Goal: Transaction & Acquisition: Obtain resource

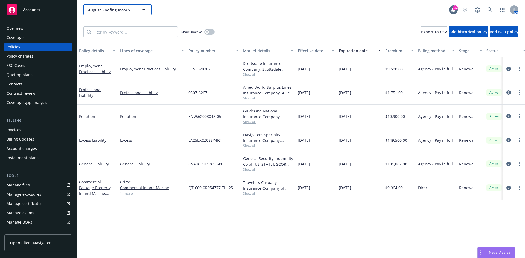
click at [105, 6] on div "August Roofing Incorporated; Cochran Industrial Center 8, LLC" at bounding box center [117, 9] width 68 height 11
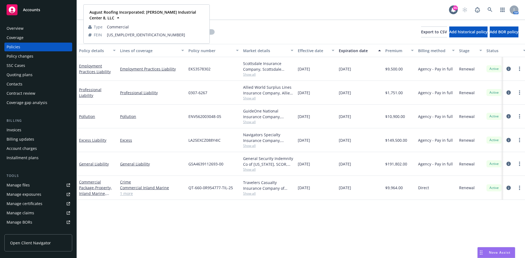
click at [260, 22] on div "Show inactive Export to CSV Add historical policy Add BOR policy" at bounding box center [301, 32] width 448 height 24
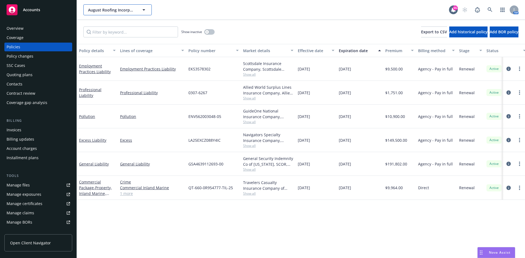
click at [110, 10] on span "August Roofing Incorporated; Cochran Industrial Center 8, LLC" at bounding box center [111, 10] width 47 height 6
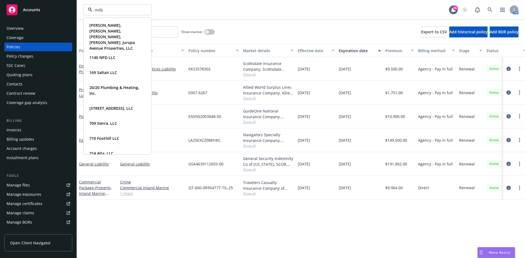
type input "mdb"
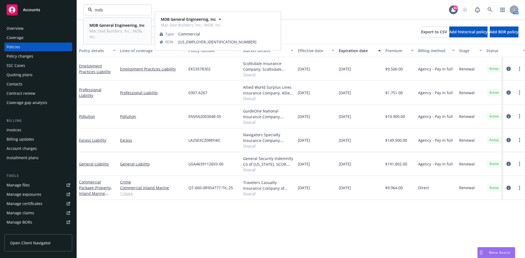
click at [111, 30] on span "Mac Dad Builders, Inc.; MDB, Inc." at bounding box center [116, 33] width 55 height 11
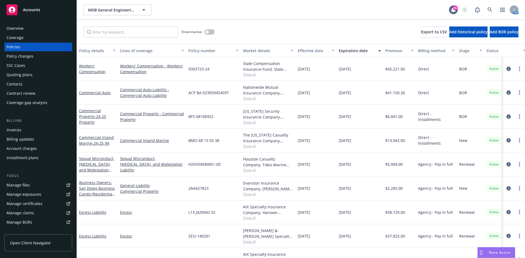
click at [19, 25] on div "Overview" at bounding box center [15, 28] width 17 height 9
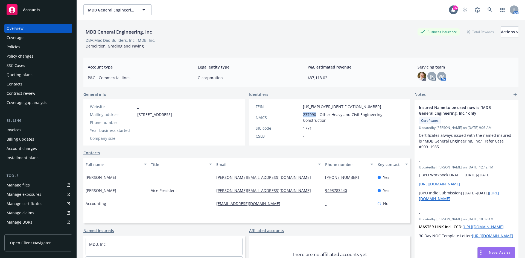
drag, startPoint x: 313, startPoint y: 115, endPoint x: 302, endPoint y: 115, distance: 11.2
click at [303, 115] on span "237990 - Other Heavy and Civil Engineering Construction" at bounding box center [353, 117] width 101 height 11
copy span "237990"
click at [24, 49] on div "Policies" at bounding box center [38, 47] width 63 height 9
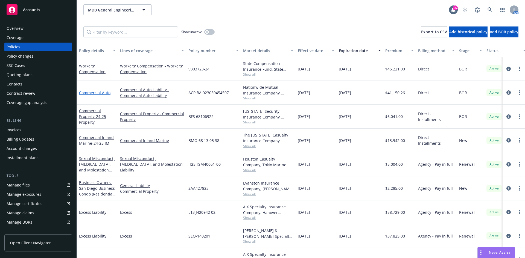
click at [102, 93] on link "Commercial Auto" at bounding box center [94, 92] width 31 height 5
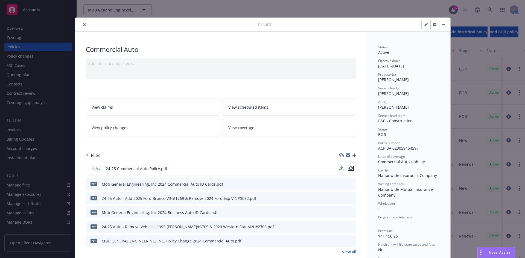
click at [351, 170] on button "preview file" at bounding box center [351, 168] width 6 height 5
click at [350, 169] on icon "preview file" at bounding box center [350, 169] width 5 height 4
click at [84, 29] on div "Policy" at bounding box center [263, 25] width 376 height 14
click at [83, 25] on icon "close" at bounding box center [84, 24] width 3 height 3
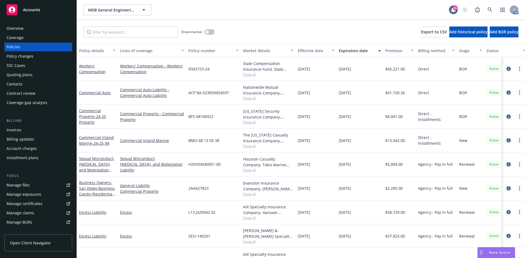
click at [31, 10] on span "Accounts" at bounding box center [31, 10] width 17 height 4
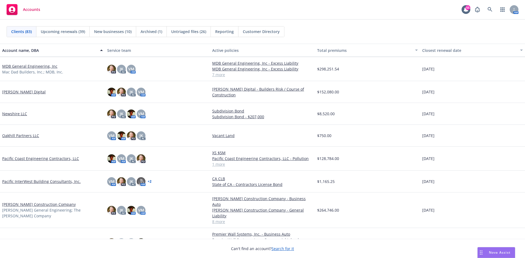
scroll to position [1121, 0]
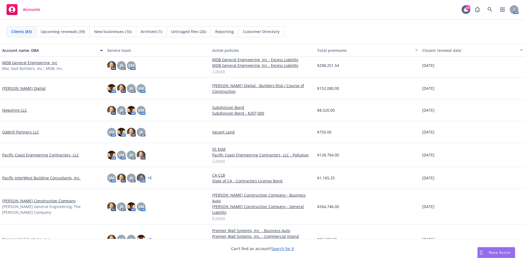
click at [31, 63] on link "MDB General Engineering, Inc" at bounding box center [29, 63] width 55 height 6
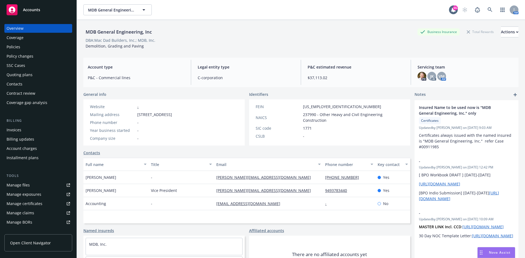
click at [31, 186] on link "Manage files" at bounding box center [38, 185] width 68 height 9
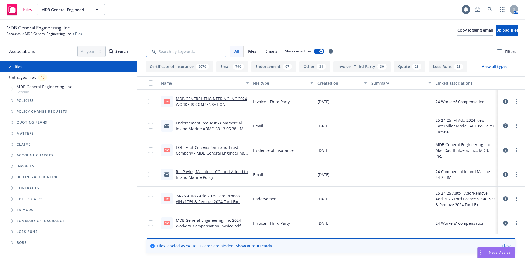
click at [200, 52] on input "Search by keyword..." at bounding box center [186, 51] width 81 height 11
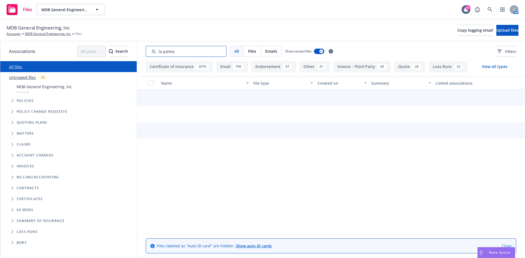
type input "la palma"
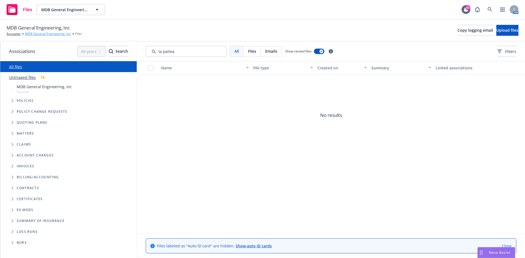
click at [36, 32] on link "MDB General Engineering, Inc" at bounding box center [48, 33] width 46 height 5
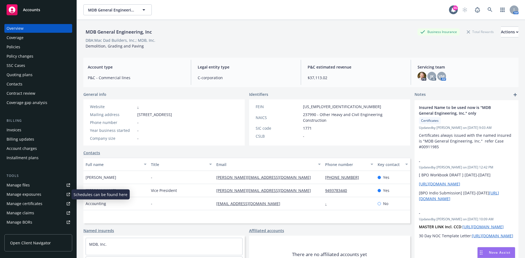
click at [39, 197] on div "Manage exposures" at bounding box center [24, 194] width 35 height 9
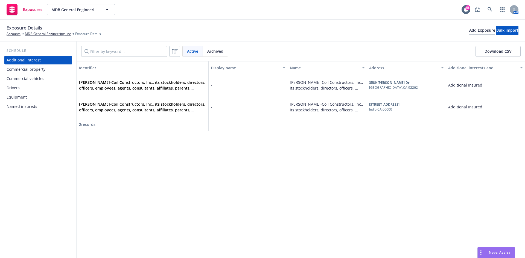
click at [22, 107] on div "Named insureds" at bounding box center [22, 106] width 31 height 9
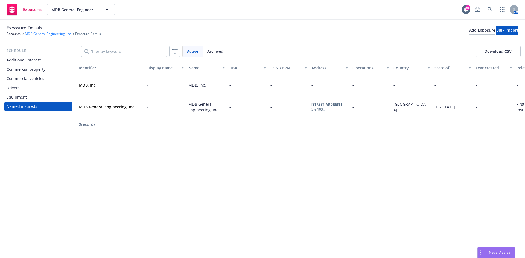
click at [41, 34] on link "MDB General Engineering, Inc" at bounding box center [48, 33] width 46 height 5
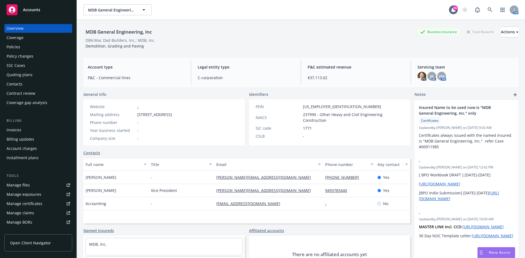
click at [22, 185] on div "Manage files" at bounding box center [18, 185] width 23 height 9
click at [25, 185] on div "Manage files" at bounding box center [18, 185] width 23 height 9
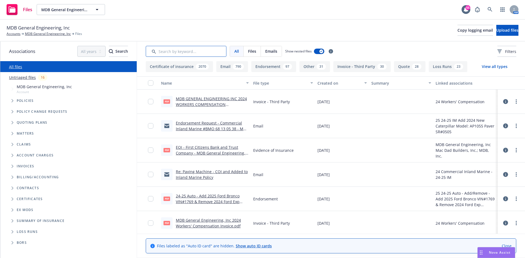
click at [213, 53] on input "Search by keyword..." at bounding box center [186, 51] width 81 height 11
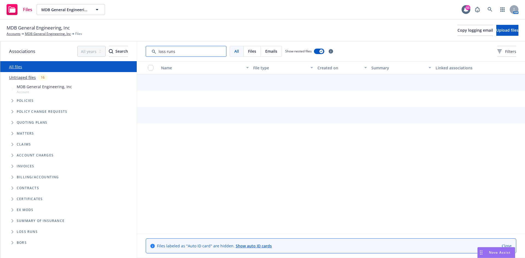
type input "loss runs"
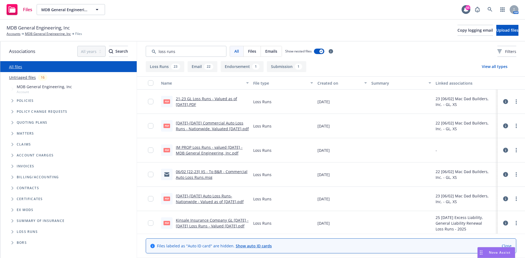
click at [320, 83] on div "Created on" at bounding box center [339, 83] width 43 height 6
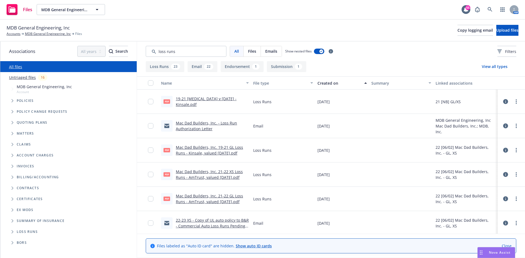
click at [327, 83] on div "Created on" at bounding box center [339, 83] width 43 height 6
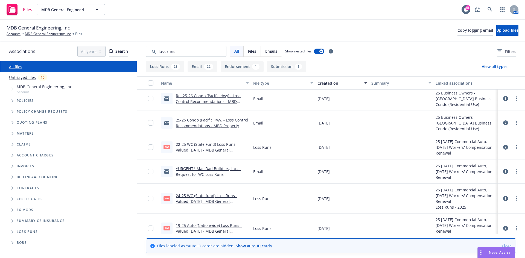
scroll to position [55, 0]
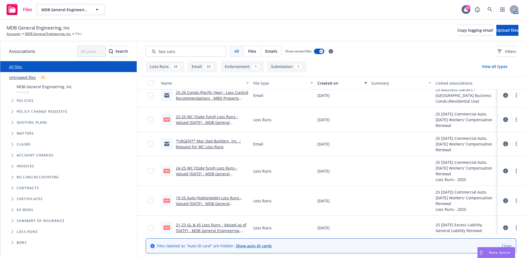
click at [233, 200] on link "19-25 Auto (Nationwide) Loss Runs - Valued 2025-05-18 - MDB General Engineering…" at bounding box center [209, 204] width 66 height 17
click at [13, 33] on link "Accounts" at bounding box center [14, 33] width 14 height 5
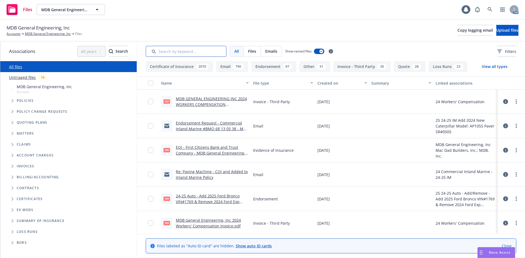
click at [162, 54] on input "Search by keyword..." at bounding box center [186, 51] width 81 height 11
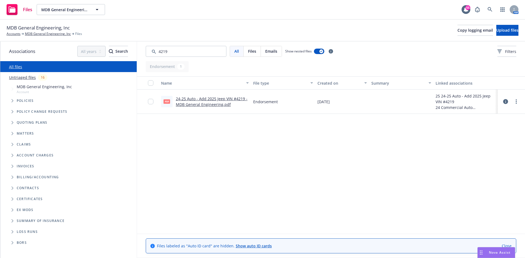
click at [211, 101] on div "24-25 Auto - Add 2025 Jeep VIN #4219 - MDB General Engineering.pdf" at bounding box center [212, 101] width 73 height 11
click at [211, 102] on link "24-25 Auto - Add 2025 Jeep VIN #4219 - MDB General Engineering.pdf" at bounding box center [212, 101] width 72 height 11
click at [188, 53] on input "Search by keyword..." at bounding box center [186, 51] width 81 height 11
drag, startPoint x: 186, startPoint y: 51, endPoint x: 119, endPoint y: 50, distance: 66.7
click at [126, 51] on div "Associations All years 2027 2026 2025 2024 2023 2022 2021 2020 2019 2018 2017 2…" at bounding box center [262, 150] width 525 height 217
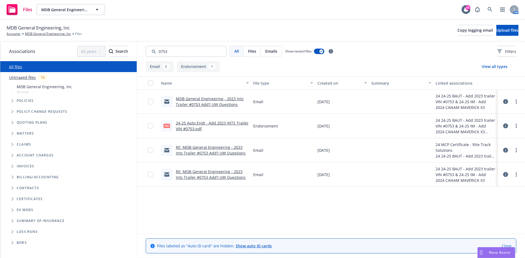
click at [207, 175] on link "RE: MDB General Engineering - 2023 Ints Trailer #0753 Add'l UW Questions" at bounding box center [211, 174] width 70 height 11
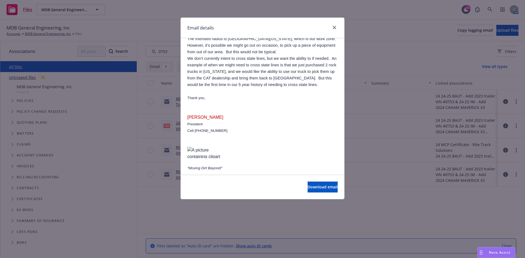
scroll to position [57, 0]
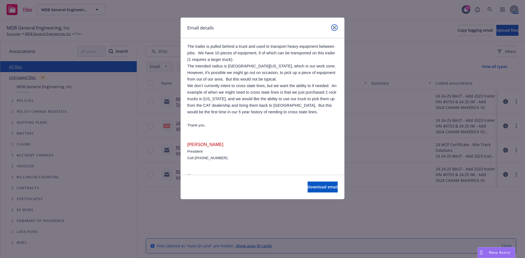
click at [335, 26] on link "close" at bounding box center [334, 27] width 7 height 7
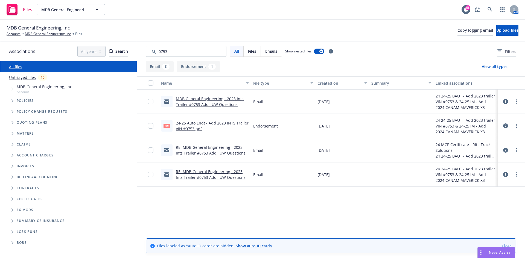
click at [207, 125] on link "24-25 Auto Endt - Add 2023 INTS Trailer VIN #0753.pdf" at bounding box center [212, 126] width 73 height 11
click at [205, 52] on input "Search by keyword..." at bounding box center [186, 51] width 81 height 11
drag, startPoint x: 204, startPoint y: 52, endPoint x: 104, endPoint y: 49, distance: 99.9
click at [106, 48] on div "Associations All years 2027 2026 2025 2024 2023 2022 2021 2020 2019 2018 2017 2…" at bounding box center [262, 150] width 525 height 217
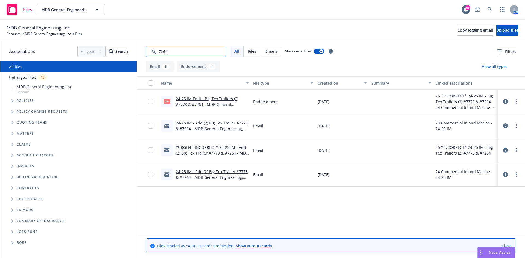
type input "7264"
click at [218, 176] on link "24-25 IM - Add (2) Big Tex Trailer #7773 & #7264 - MDB General Engineering, Inc…" at bounding box center [212, 177] width 72 height 17
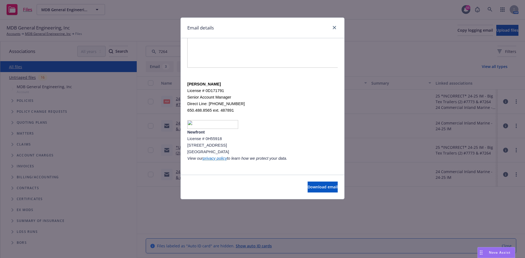
scroll to position [13, 0]
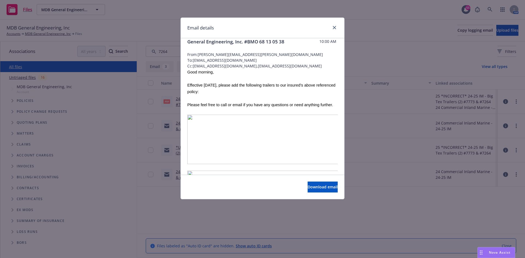
click at [337, 25] on div at bounding box center [333, 27] width 9 height 7
click at [332, 29] on link "close" at bounding box center [334, 27] width 7 height 7
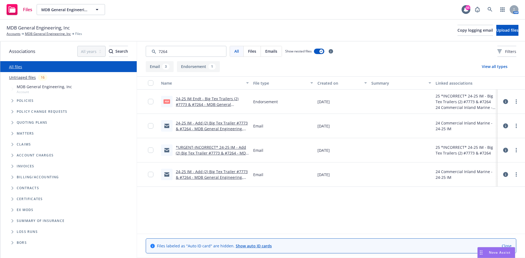
click at [225, 154] on link "*URGENT-INCORRECT* 24-25 IM - Add (2) Big Tex Trailer #7773 & #7264 - MDB Gener…" at bounding box center [212, 153] width 72 height 17
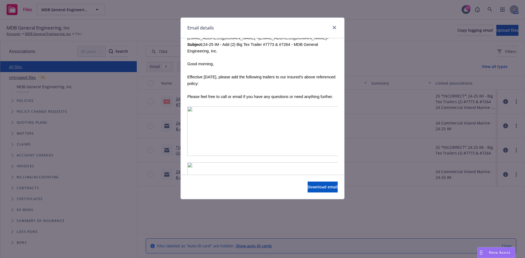
scroll to position [246, 0]
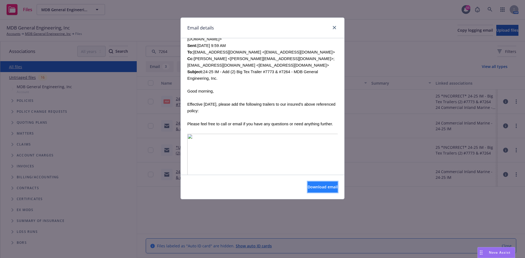
click at [308, 185] on span "Download email" at bounding box center [323, 187] width 30 height 5
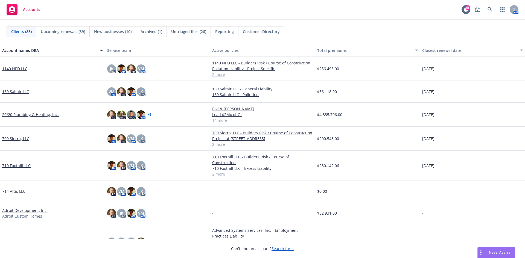
scroll to position [82, 0]
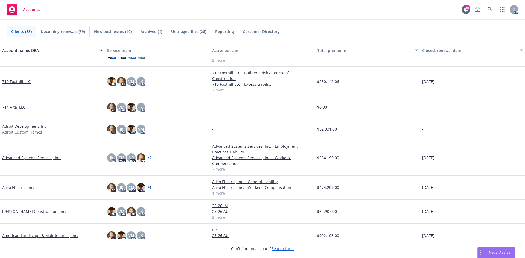
click at [30, 155] on link "Advanced Systems Services, Inc." at bounding box center [31, 158] width 59 height 6
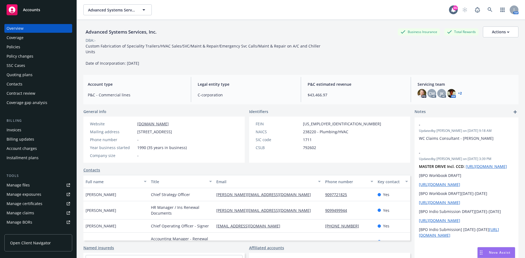
click at [18, 49] on div "Policies" at bounding box center [14, 47] width 14 height 9
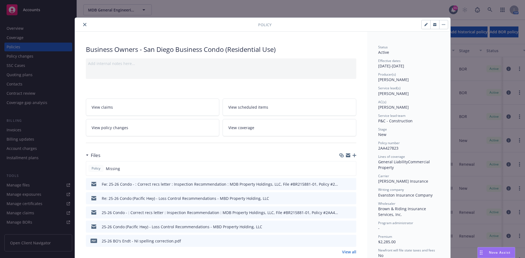
click at [83, 25] on icon "close" at bounding box center [84, 24] width 3 height 3
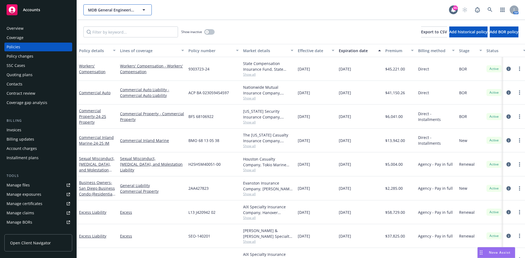
click at [100, 10] on span "MDB General Engineering, Inc" at bounding box center [111, 10] width 47 height 6
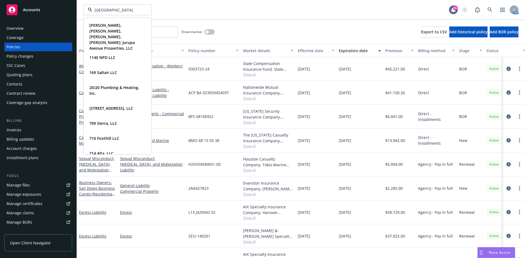
type input "[GEOGRAPHIC_DATA]"
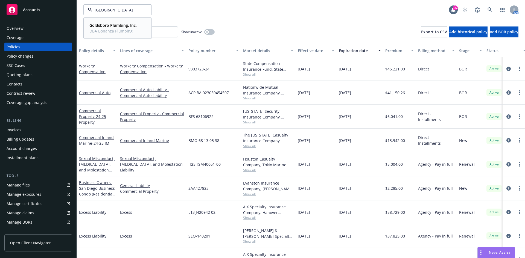
click at [109, 26] on strong "Goldsboro Plumbing, Inc." at bounding box center [112, 25] width 47 height 5
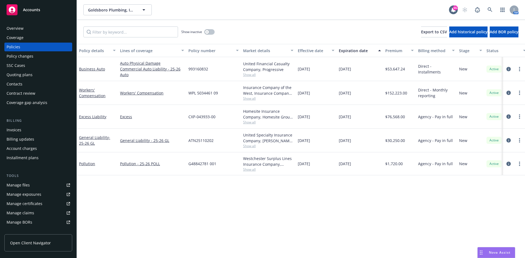
click at [26, 76] on div "Quoting plans" at bounding box center [20, 75] width 26 height 9
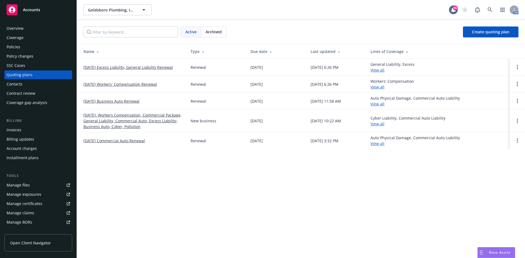
click at [136, 142] on link "[DATE] Commercial Auto Renewal" at bounding box center [114, 141] width 62 height 6
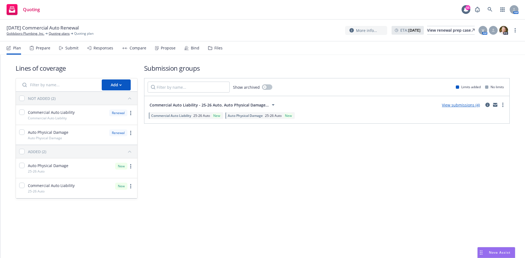
click at [453, 104] on link "View submissions (4)" at bounding box center [461, 105] width 38 height 5
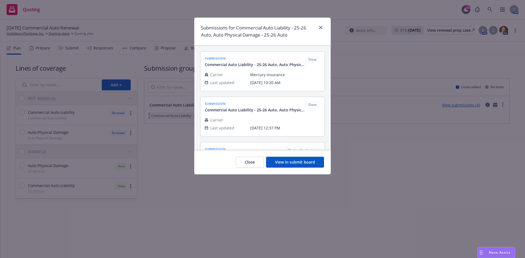
click at [312, 163] on button "View in submit board" at bounding box center [295, 162] width 58 height 11
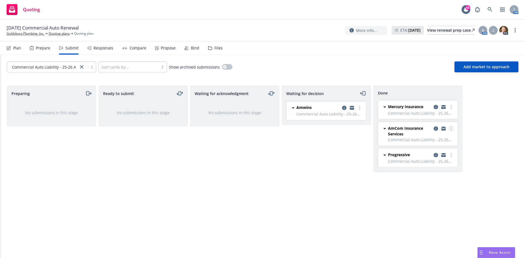
click at [450, 129] on link "more" at bounding box center [451, 129] width 7 height 7
click at [434, 130] on icon "copy logging email" at bounding box center [436, 129] width 4 height 4
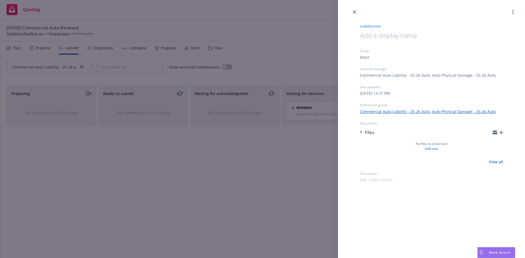
click at [353, 8] on div at bounding box center [431, 7] width 187 height 15
click at [356, 13] on icon "close" at bounding box center [354, 11] width 3 height 3
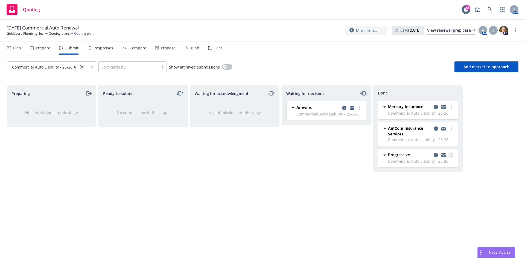
click at [451, 155] on circle "more" at bounding box center [451, 155] width 1 height 1
click at [470, 183] on div "Preparing No submissions in this stage Ready to submit No submissions in this s…" at bounding box center [263, 166] width 512 height 161
click at [410, 156] on span "Progressive" at bounding box center [399, 155] width 22 height 6
click at [57, 34] on link "Quoting plans" at bounding box center [59, 33] width 21 height 5
